Goal: Register for event/course

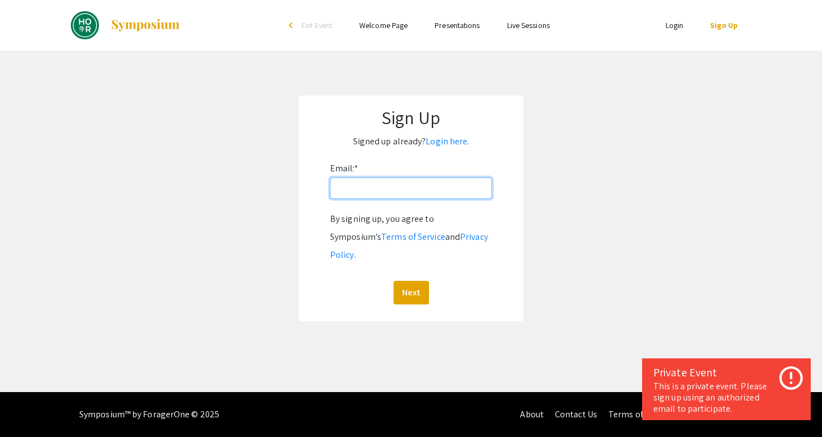
click at [423, 189] on input "Email: *" at bounding box center [411, 188] width 162 height 21
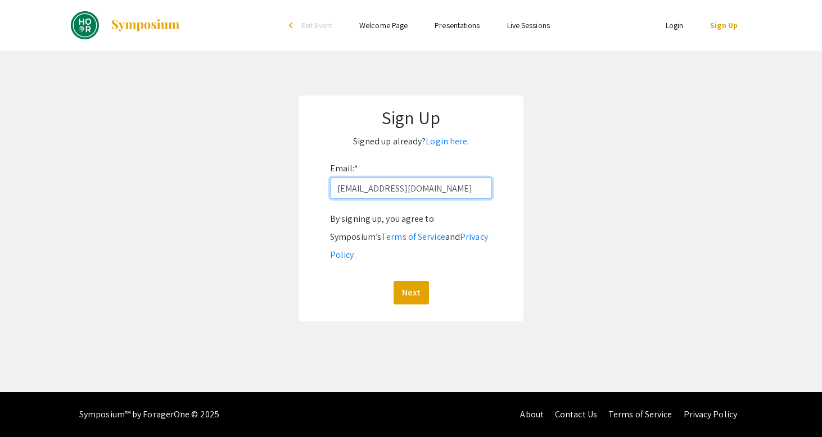
drag, startPoint x: 428, startPoint y: 179, endPoint x: 453, endPoint y: 202, distance: 33.4
click at [453, 202] on div "Email: * [EMAIL_ADDRESS][DOMAIN_NAME] By signing up, you agree to Symposium’s T…" at bounding box center [411, 232] width 162 height 145
type input "ehe"
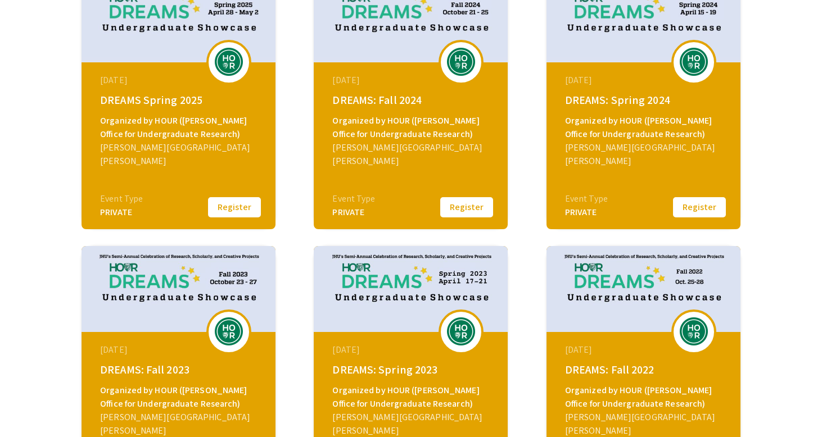
scroll to position [218, 0]
